Goal: Transaction & Acquisition: Download file/media

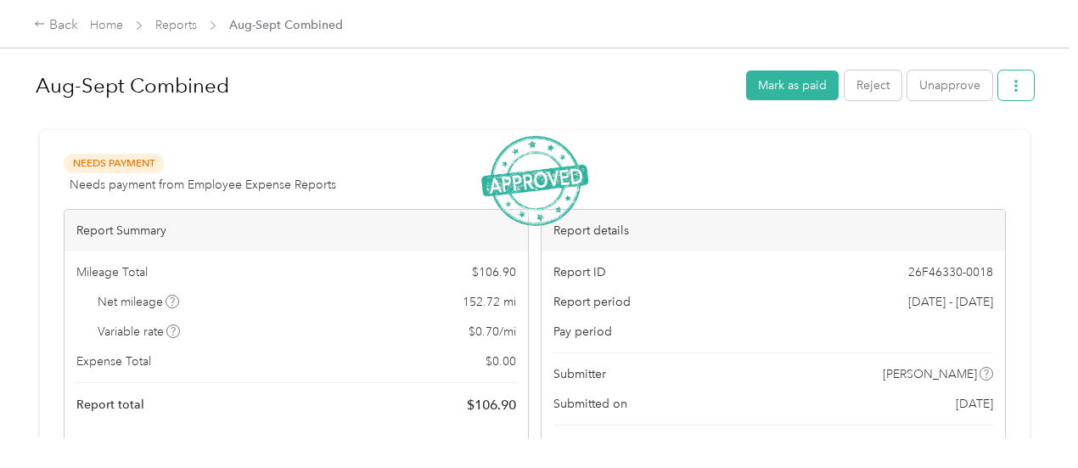
click at [1010, 84] on icon "button" at bounding box center [1016, 86] width 12 height 12
click at [981, 158] on li "Download" at bounding box center [968, 147] width 125 height 30
click at [978, 157] on li "Download" at bounding box center [968, 147] width 125 height 30
click at [969, 147] on span "Download" at bounding box center [963, 147] width 56 height 18
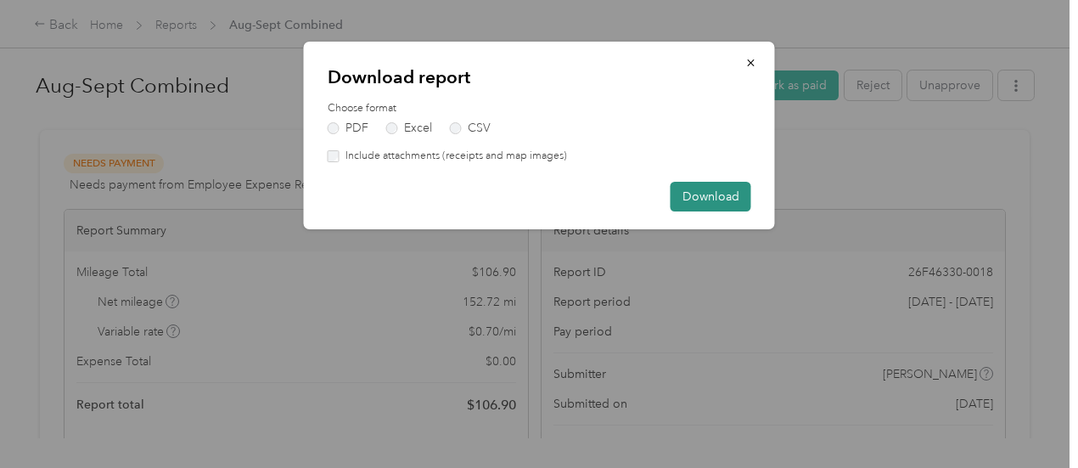
click at [695, 200] on button "Download" at bounding box center [711, 197] width 81 height 30
